Goal: Task Accomplishment & Management: Complete application form

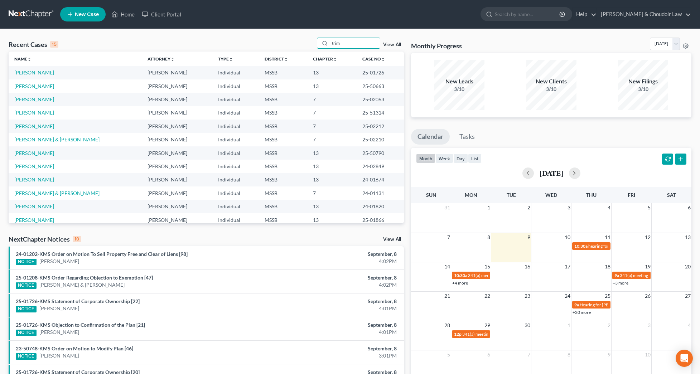
type input "trim"
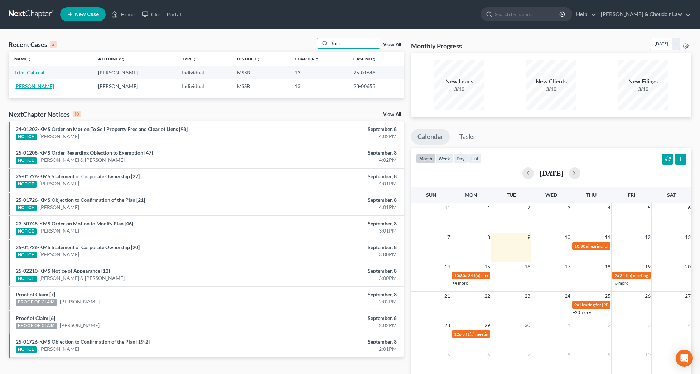
click at [24, 86] on link "[PERSON_NAME]" at bounding box center [34, 86] width 40 height 6
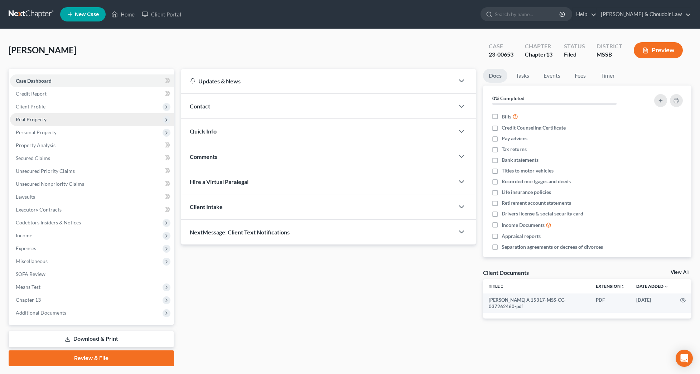
click at [45, 117] on span "Real Property" at bounding box center [31, 119] width 31 height 6
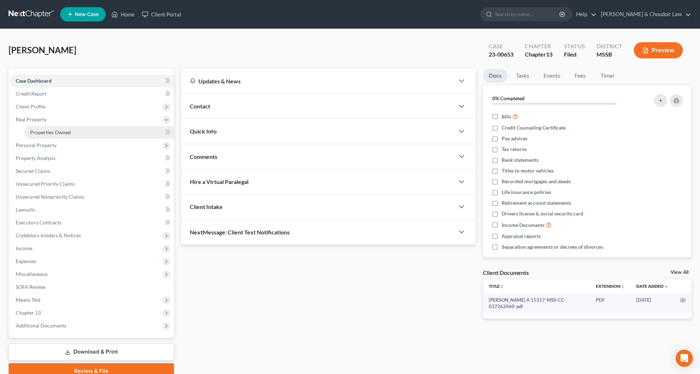
click at [52, 132] on span "Properties Owned" at bounding box center [50, 132] width 41 height 6
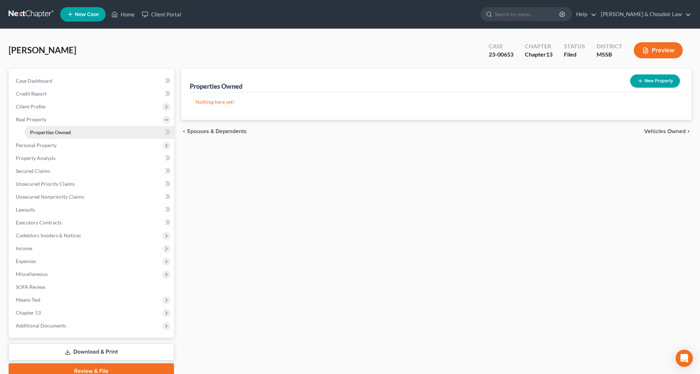
scroll to position [0, 0]
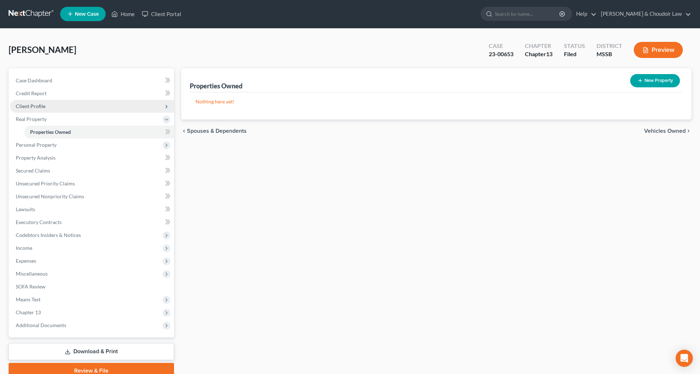
click at [42, 107] on span "Client Profile" at bounding box center [31, 106] width 30 height 6
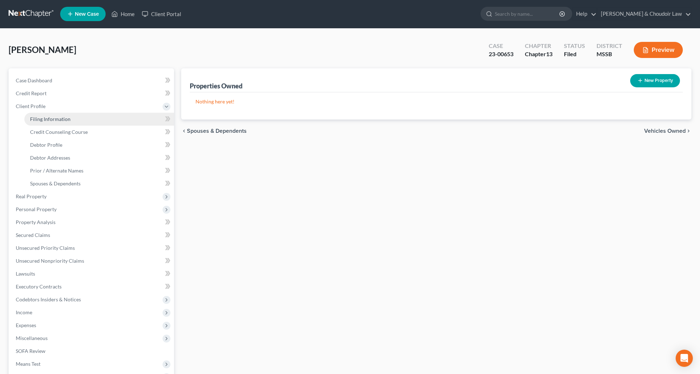
click at [47, 115] on link "Filing Information" at bounding box center [99, 119] width 150 height 13
select select "1"
select select "0"
select select "3"
select select "25"
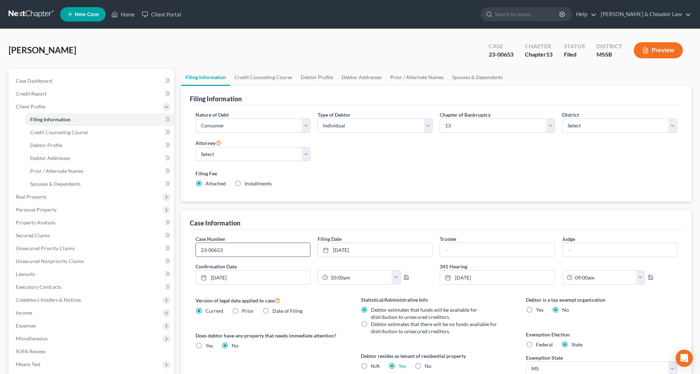
drag, startPoint x: 244, startPoint y: 250, endPoint x: 199, endPoint y: 251, distance: 45.4
click at [183, 250] on div "Case Information Case Number 23-00653 Filing Date [DATE] close Date [DATE] Time…" at bounding box center [436, 315] width 510 height 211
click at [35, 330] on span "Expenses" at bounding box center [92, 325] width 164 height 13
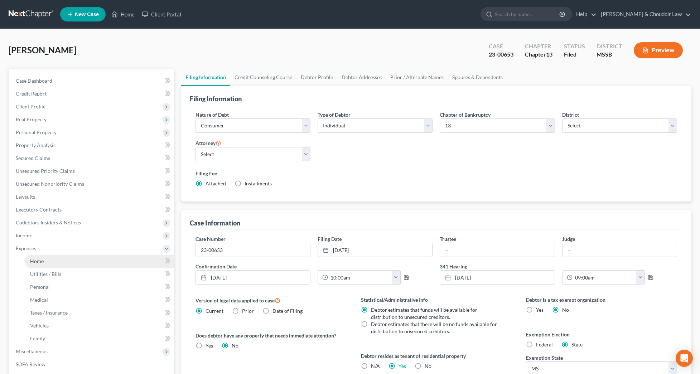
click at [44, 260] on link "Home" at bounding box center [99, 261] width 150 height 13
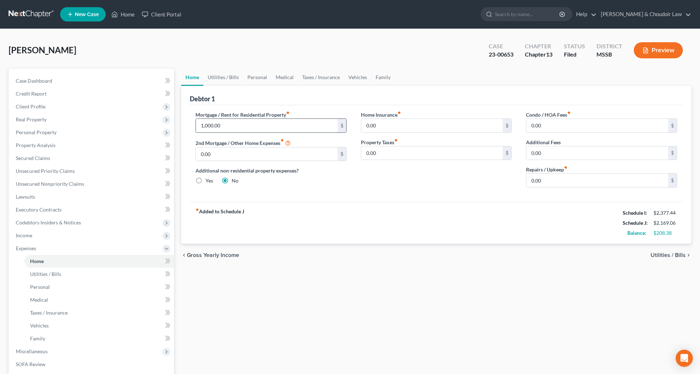
click at [235, 127] on input "1,000.00" at bounding box center [267, 126] width 142 height 14
click at [247, 126] on input "1,000.00" at bounding box center [267, 126] width 142 height 14
click at [254, 80] on link "Personal" at bounding box center [257, 77] width 28 height 17
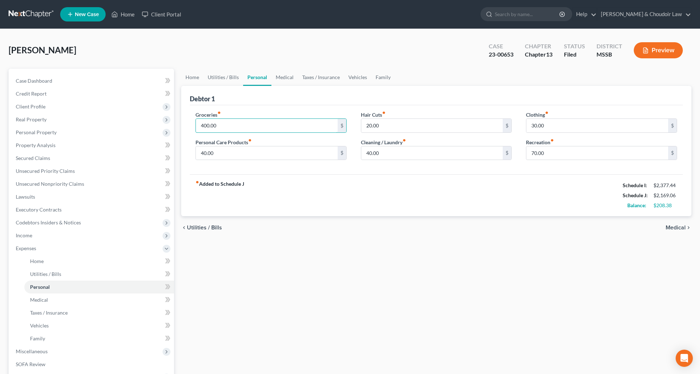
drag, startPoint x: 226, startPoint y: 128, endPoint x: 175, endPoint y: 126, distance: 51.6
click at [175, 126] on div "Petition Navigation Case Dashboard Payments Invoices Payments Payments Credit R…" at bounding box center [350, 263] width 690 height 388
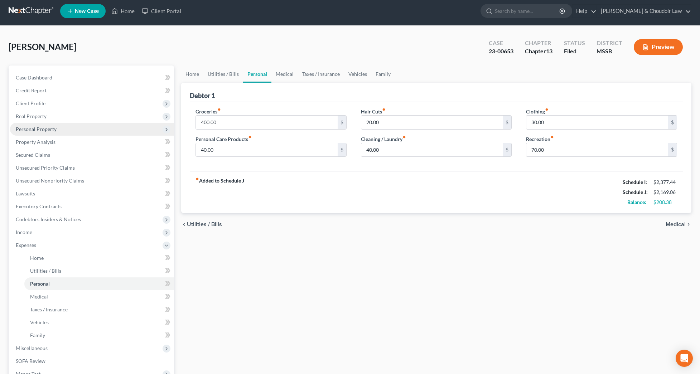
click at [39, 131] on span "Personal Property" at bounding box center [36, 129] width 41 height 6
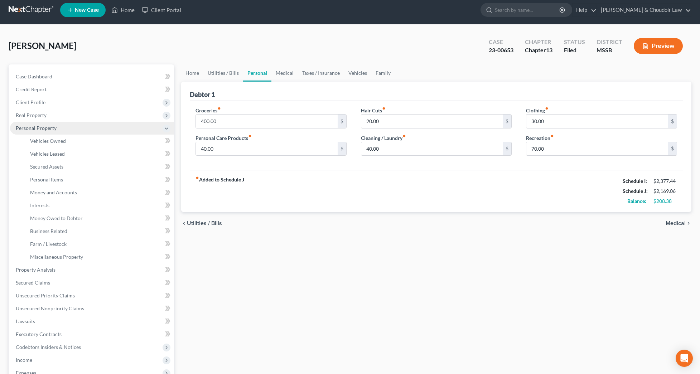
scroll to position [4, 0]
click at [45, 140] on span "Vehicles Owned" at bounding box center [48, 141] width 36 height 6
